Goal: Task Accomplishment & Management: Manage account settings

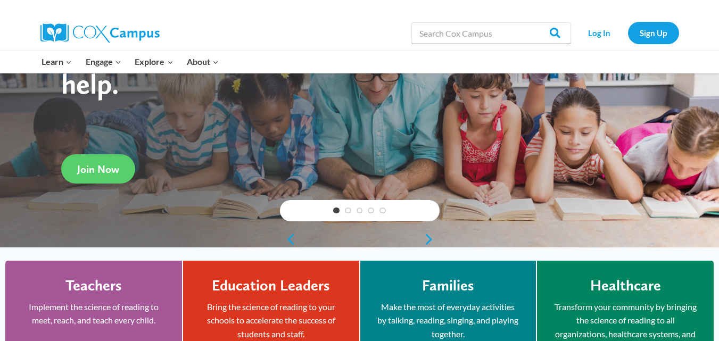
scroll to position [160, 0]
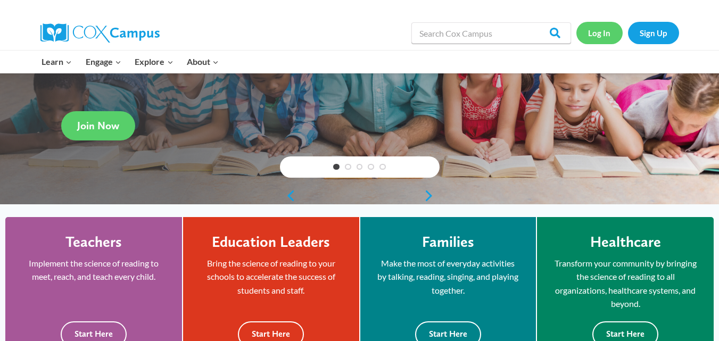
click at [591, 35] on link "Log In" at bounding box center [599, 33] width 46 height 22
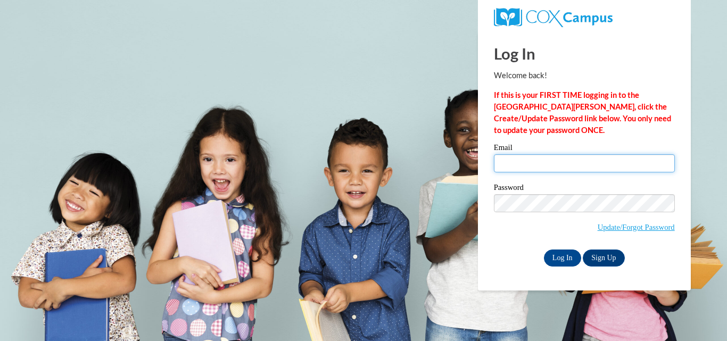
click at [524, 162] on input "Email" at bounding box center [584, 163] width 181 height 18
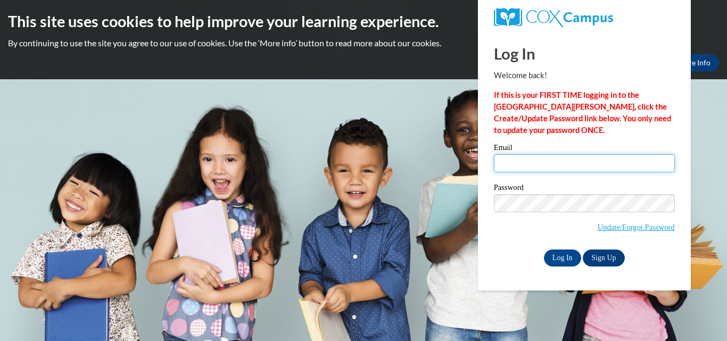
type input "valeria.knight@apsk12.org"
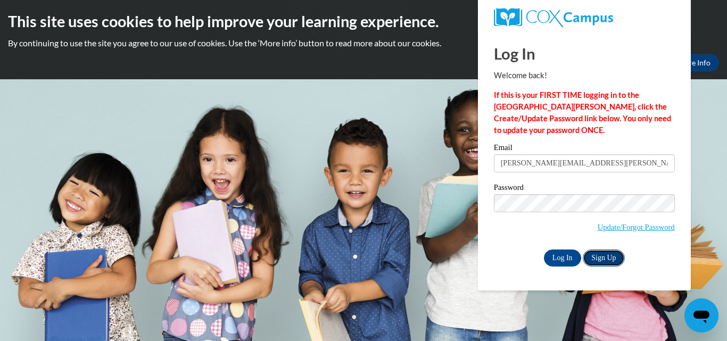
click at [602, 254] on link "Sign Up" at bounding box center [602, 257] width 41 height 17
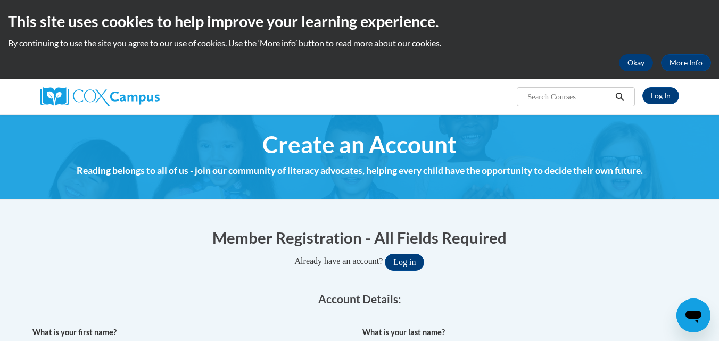
type input "valeria.knight@apsk12.org"
click at [630, 66] on button "Okay" at bounding box center [636, 62] width 34 height 17
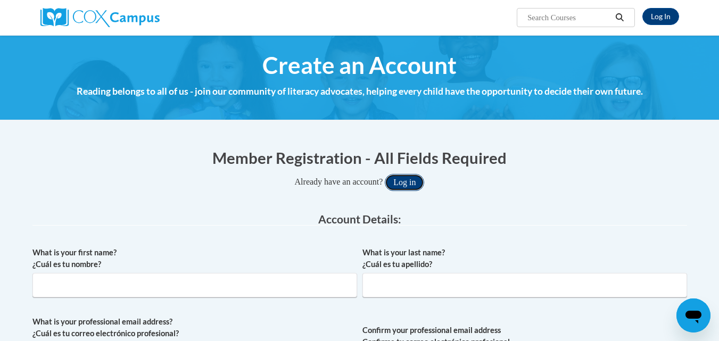
click at [404, 177] on button "Log in" at bounding box center [404, 182] width 39 height 17
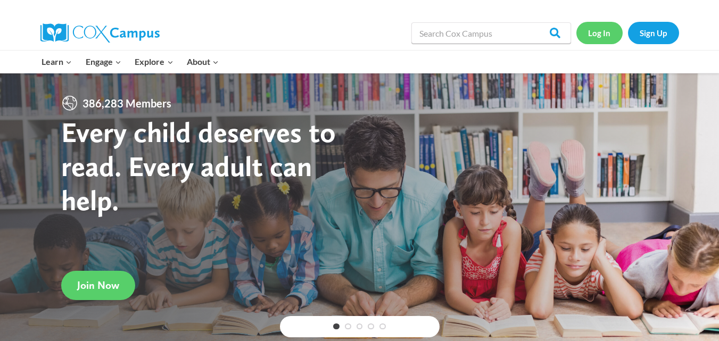
click at [591, 32] on link "Log In" at bounding box center [599, 33] width 46 height 22
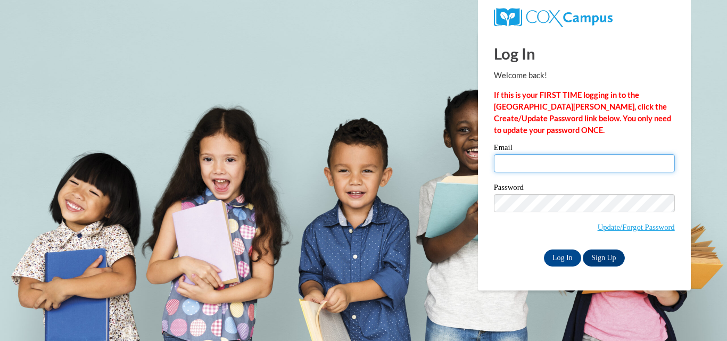
click at [503, 164] on input "Email" at bounding box center [584, 163] width 181 height 18
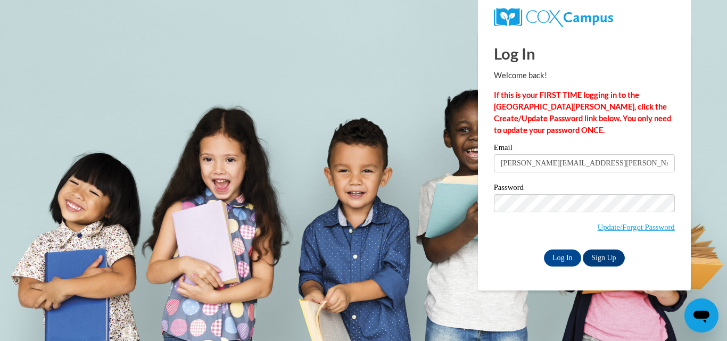
drag, startPoint x: 618, startPoint y: 165, endPoint x: 624, endPoint y: 168, distance: 6.4
click at [621, 164] on input "valeria.knight@apsk12.orgvaleria" at bounding box center [584, 163] width 181 height 18
type input "valeria.knight@apsk12.org"
click at [558, 256] on input "Log In" at bounding box center [562, 257] width 37 height 17
click at [557, 256] on input "Log In" at bounding box center [562, 257] width 37 height 17
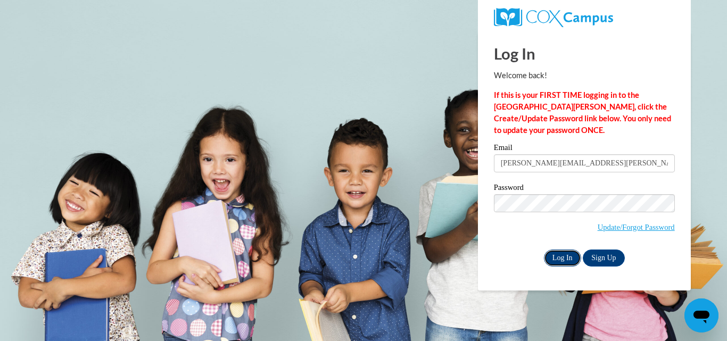
click at [557, 256] on input "Log In" at bounding box center [562, 257] width 37 height 17
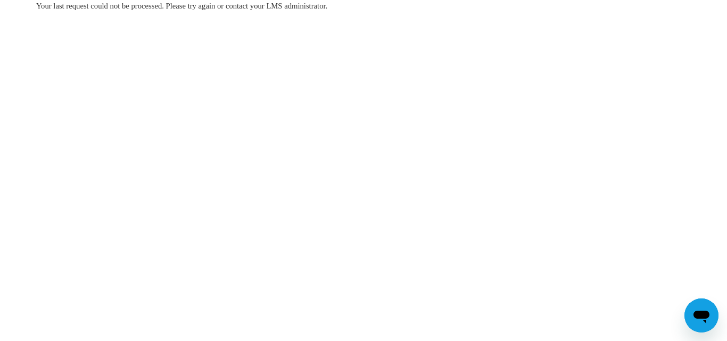
click at [496, 222] on body "Your last request could not be processed. Please try again or contact your LMS …" at bounding box center [363, 170] width 727 height 341
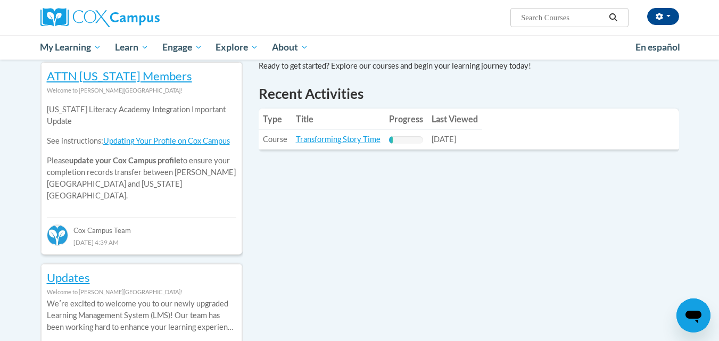
scroll to position [372, 0]
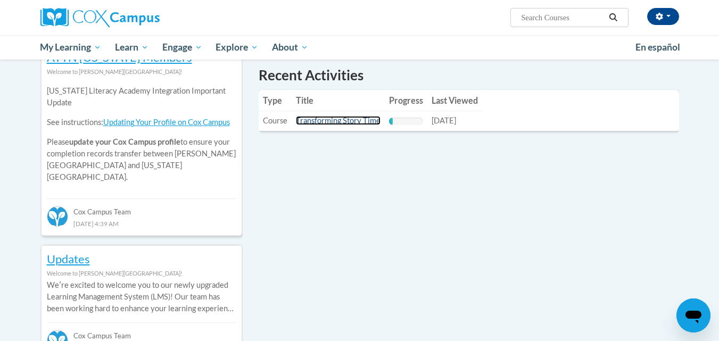
click at [343, 116] on link "Transforming Story Time" at bounding box center [338, 120] width 85 height 9
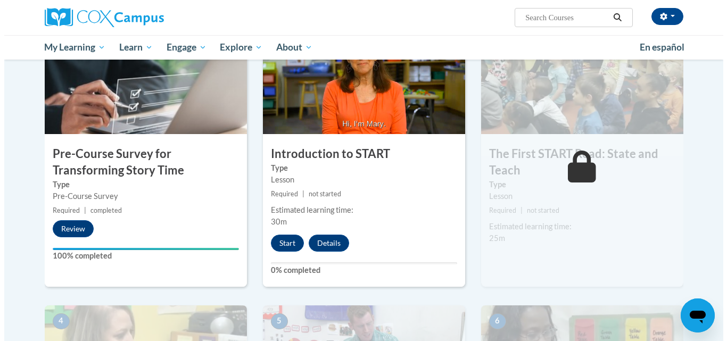
scroll to position [233, 0]
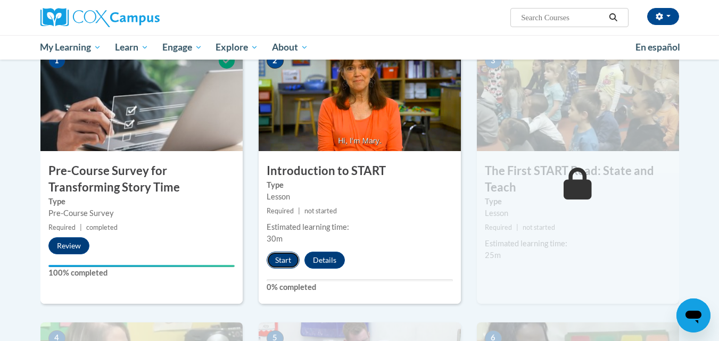
click at [286, 259] on button "Start" at bounding box center [282, 260] width 33 height 17
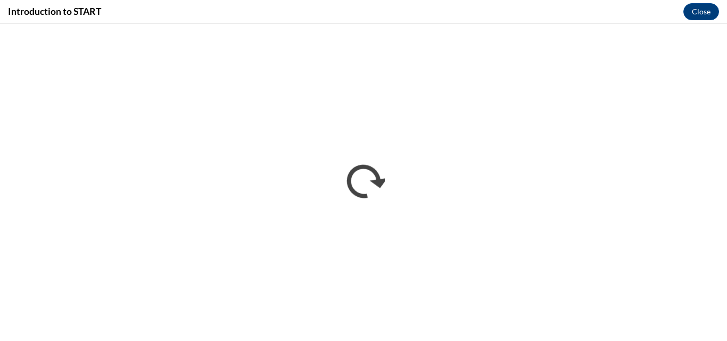
scroll to position [0, 0]
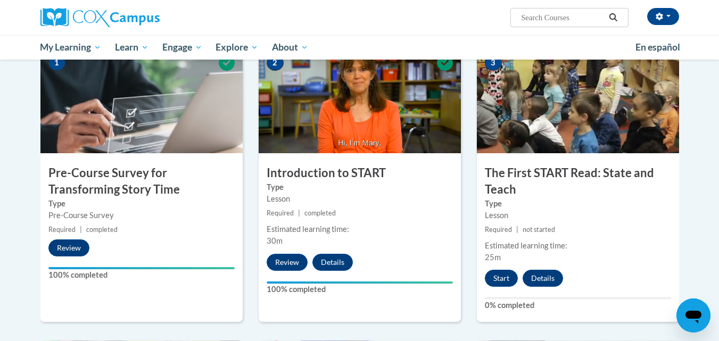
scroll to position [160, 0]
